Goal: Communication & Community: Answer question/provide support

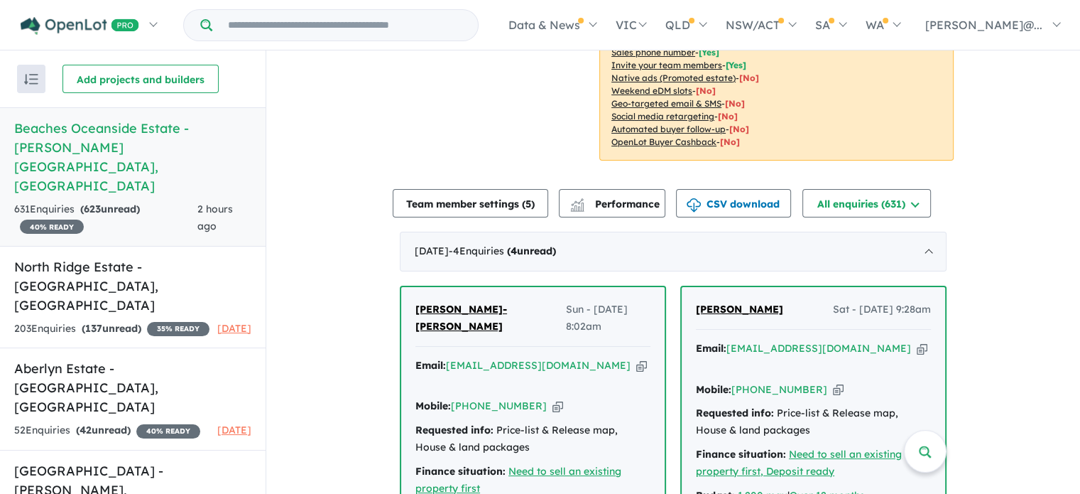
scroll to position [426, 0]
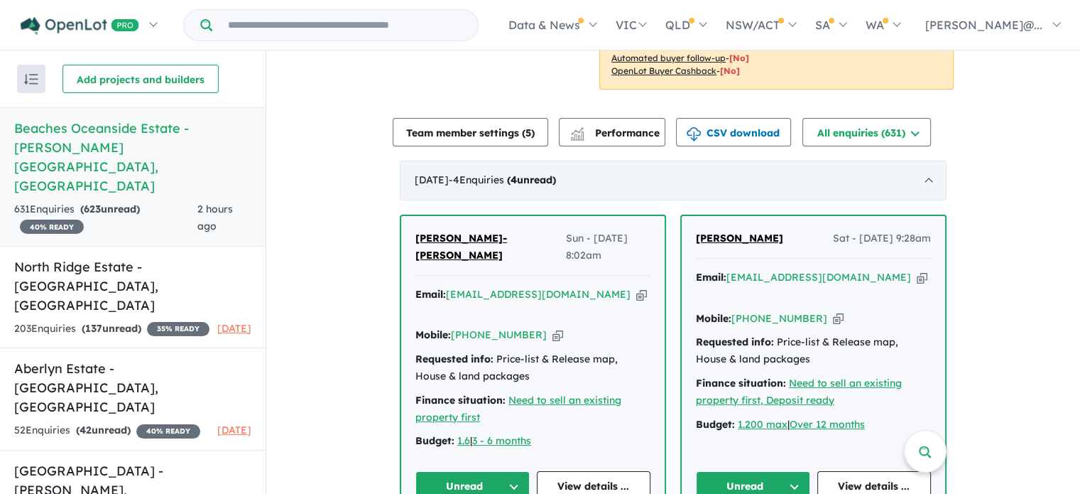
click at [898, 198] on div "September 2025 - 4 Enquir ies ( 4 unread)" at bounding box center [673, 180] width 547 height 40
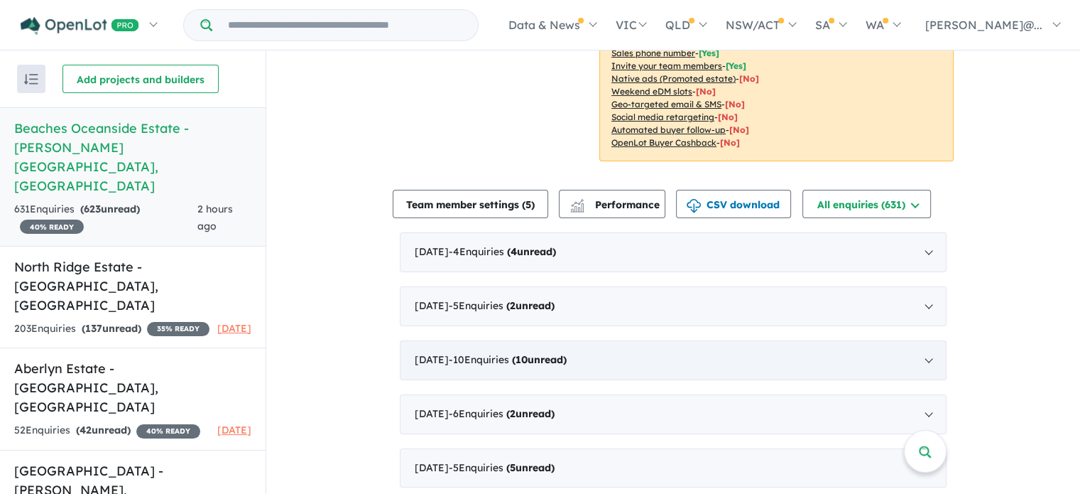
scroll to position [355, 0]
click at [556, 248] on strong "( 4 unread)" at bounding box center [531, 250] width 49 height 13
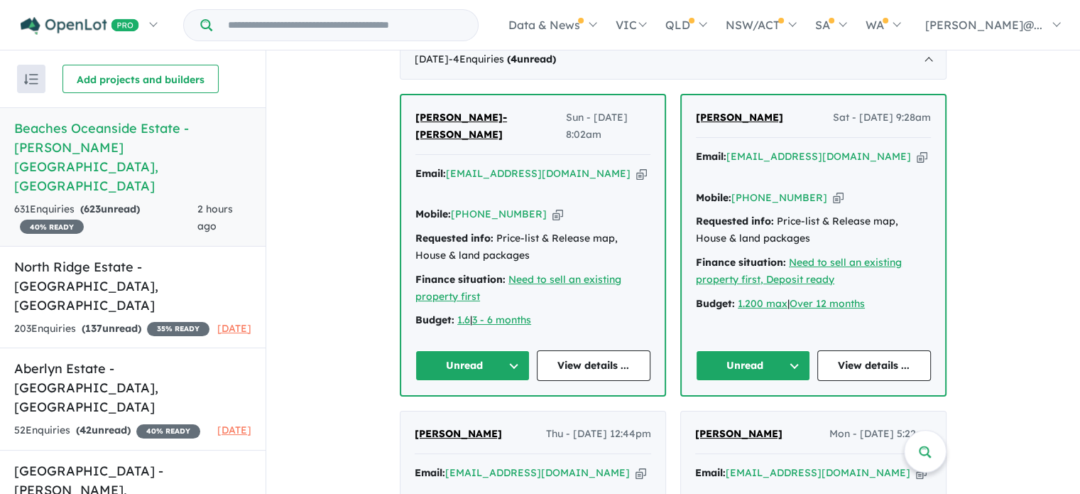
scroll to position [568, 0]
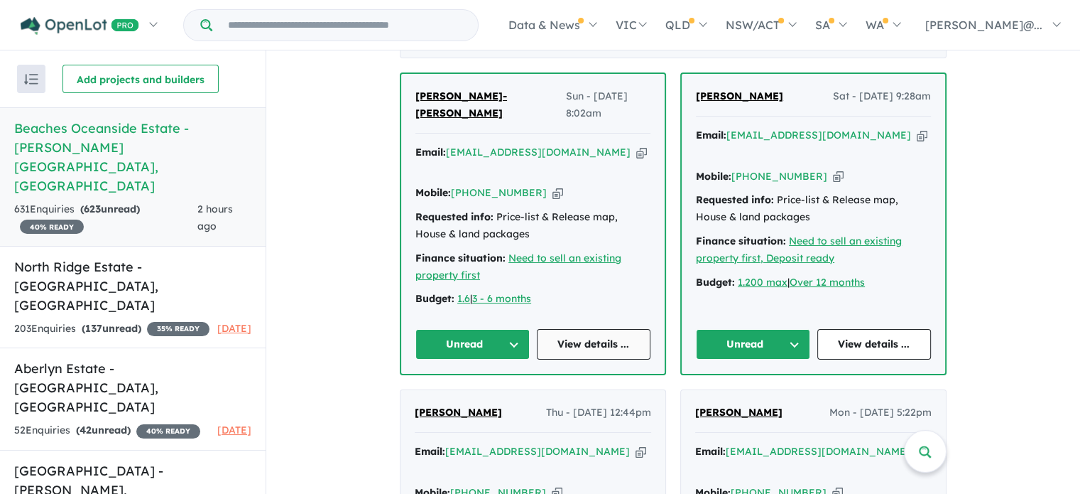
click at [607, 329] on link "View details ..." at bounding box center [594, 344] width 114 height 31
click at [593, 329] on link "View details ..." at bounding box center [594, 344] width 114 height 31
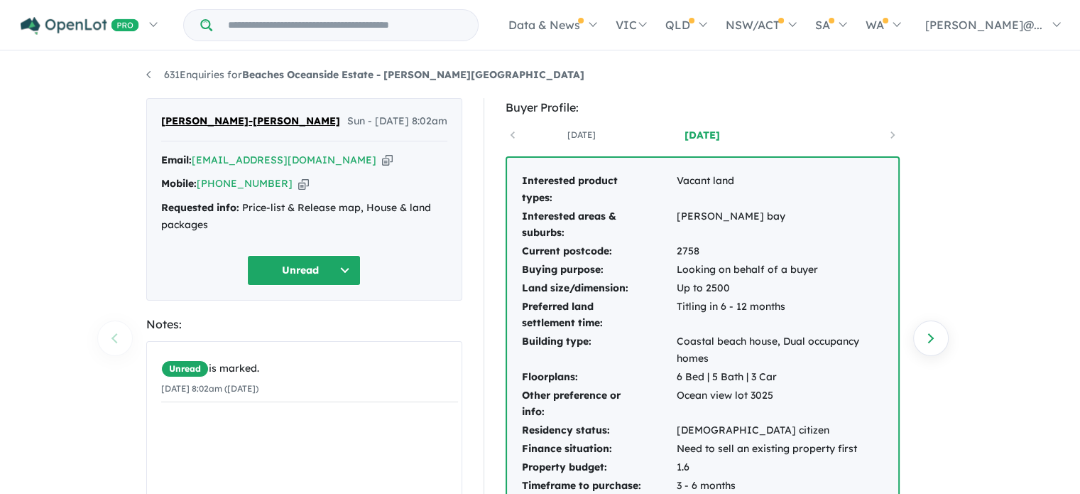
scroll to position [71, 0]
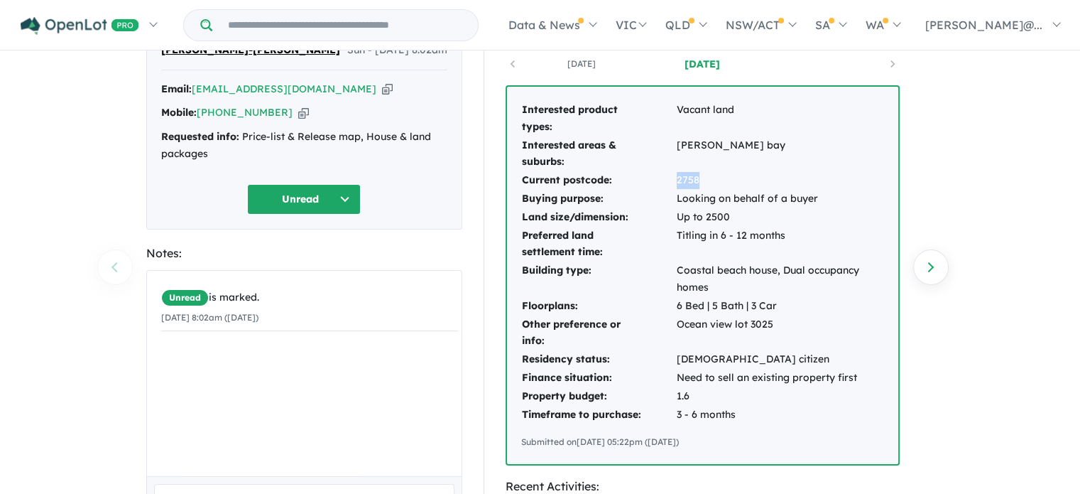
drag, startPoint x: 704, startPoint y: 178, endPoint x: 671, endPoint y: 175, distance: 32.8
click at [671, 175] on tr "Current postcode: 2758" at bounding box center [702, 180] width 363 height 18
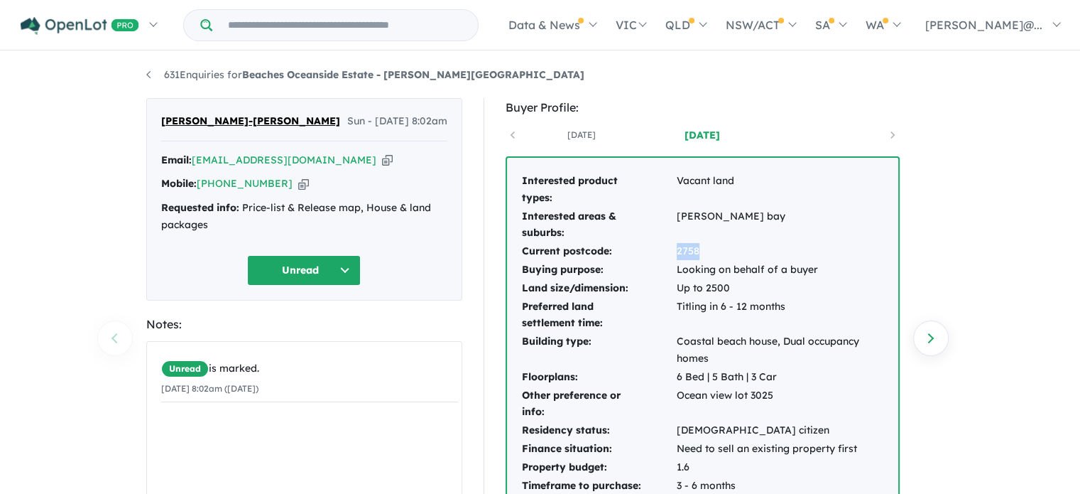
copy tr "2758"
click at [382, 161] on icon "button" at bounding box center [387, 160] width 11 height 15
copy tr "2758"
click at [298, 184] on icon "button" at bounding box center [303, 183] width 11 height 15
copy tr "2758"
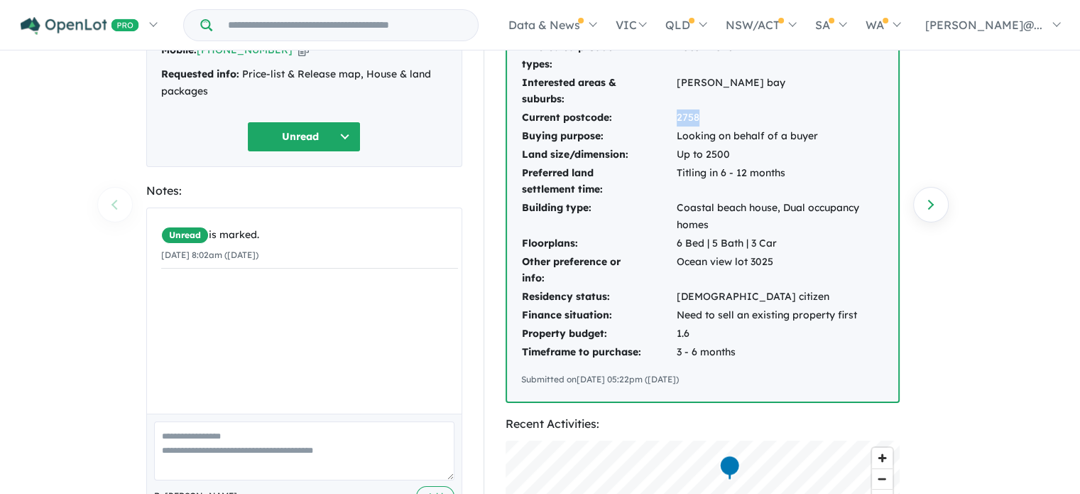
scroll to position [142, 0]
